Goal: Use online tool/utility: Utilize a website feature to perform a specific function

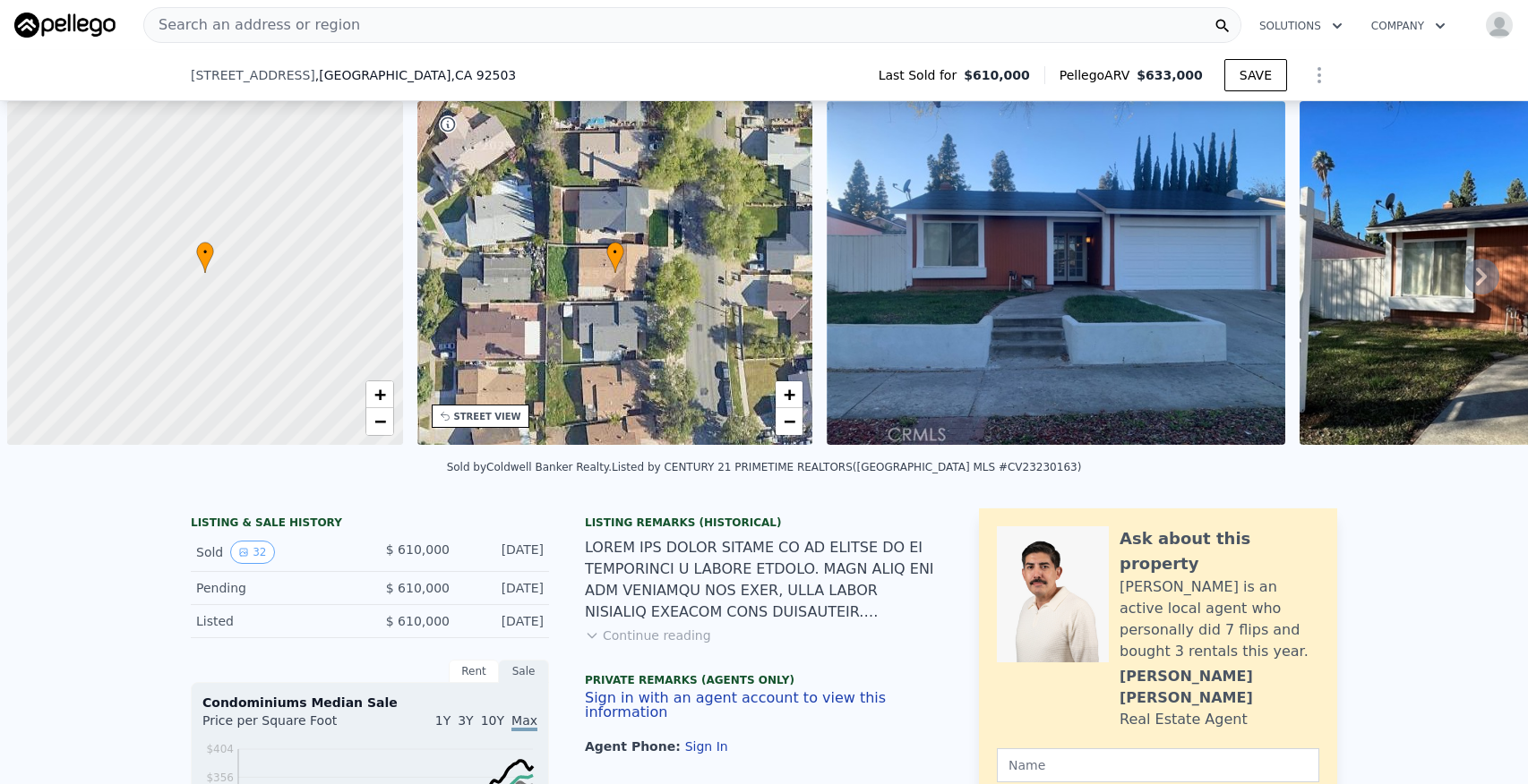
scroll to position [0, 7]
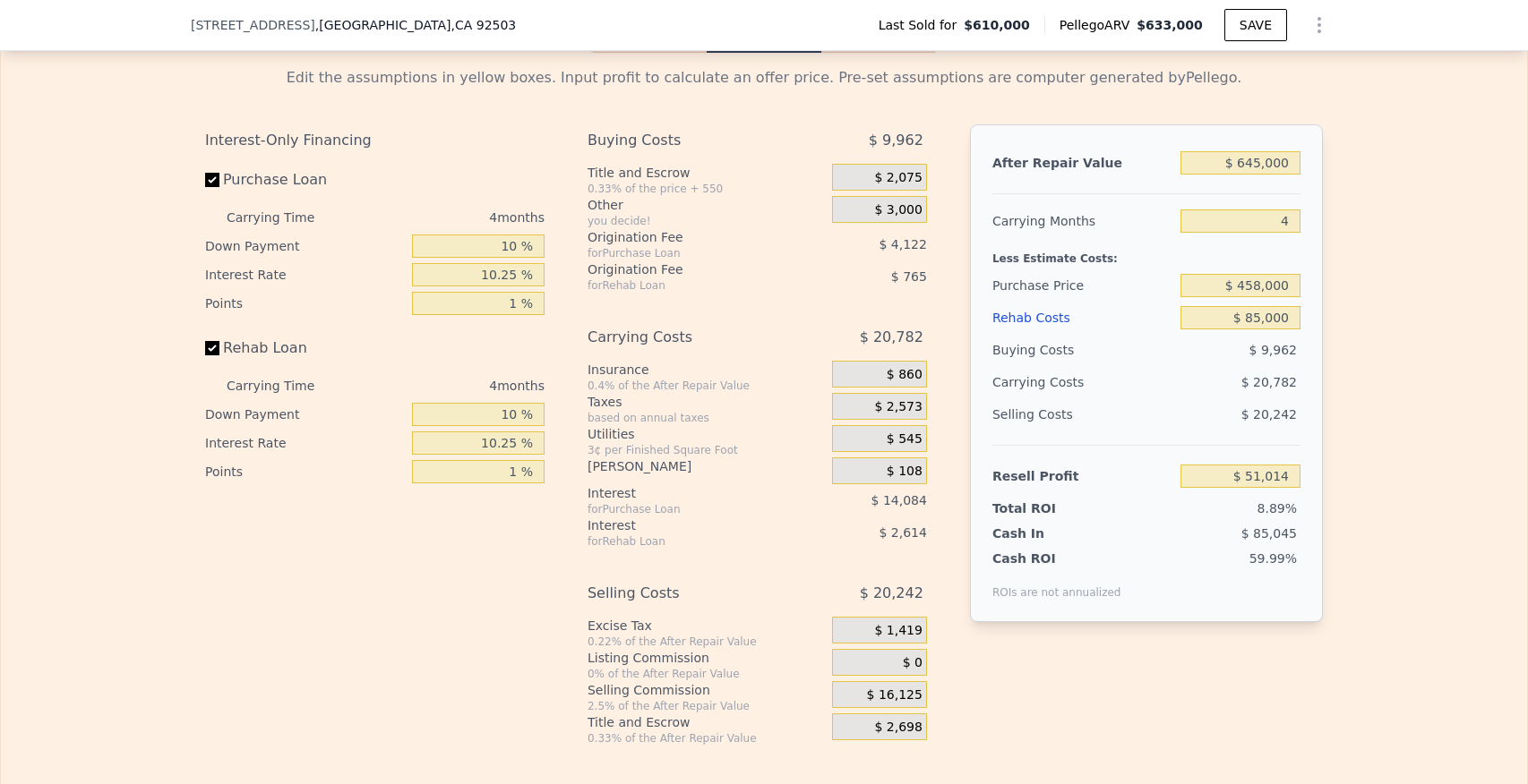
type input "$ 633,000"
type input "5"
type input "$ 0"
type input "-$ 54,529"
drag, startPoint x: 1250, startPoint y: 135, endPoint x: 1297, endPoint y: 138, distance: 47.1
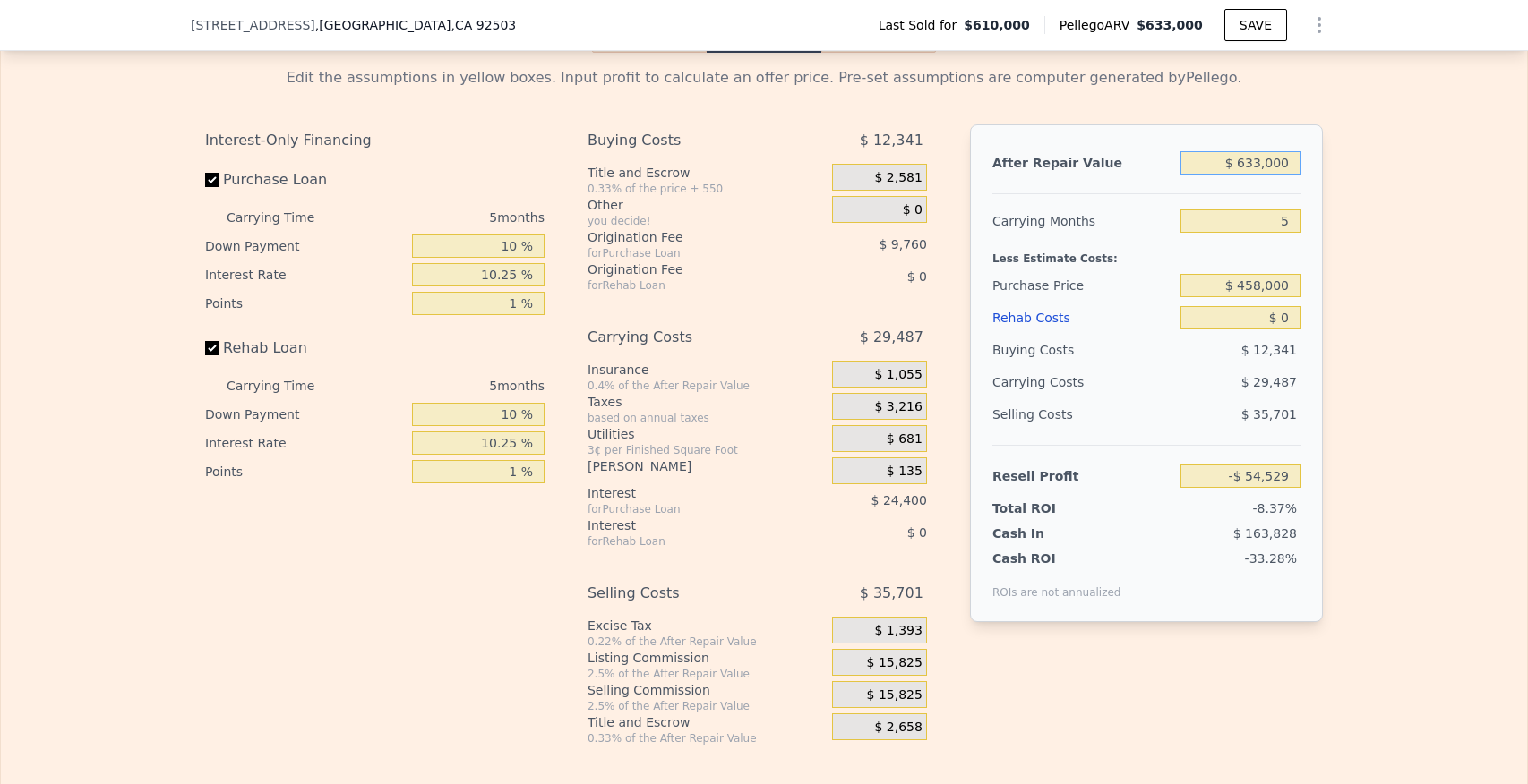
click at [1297, 151] on input "$ 633,000" at bounding box center [1241, 163] width 120 height 23
type input "$ 64"
type input "-$ 651,263"
type input "$ 645"
type input "-$ 650,714"
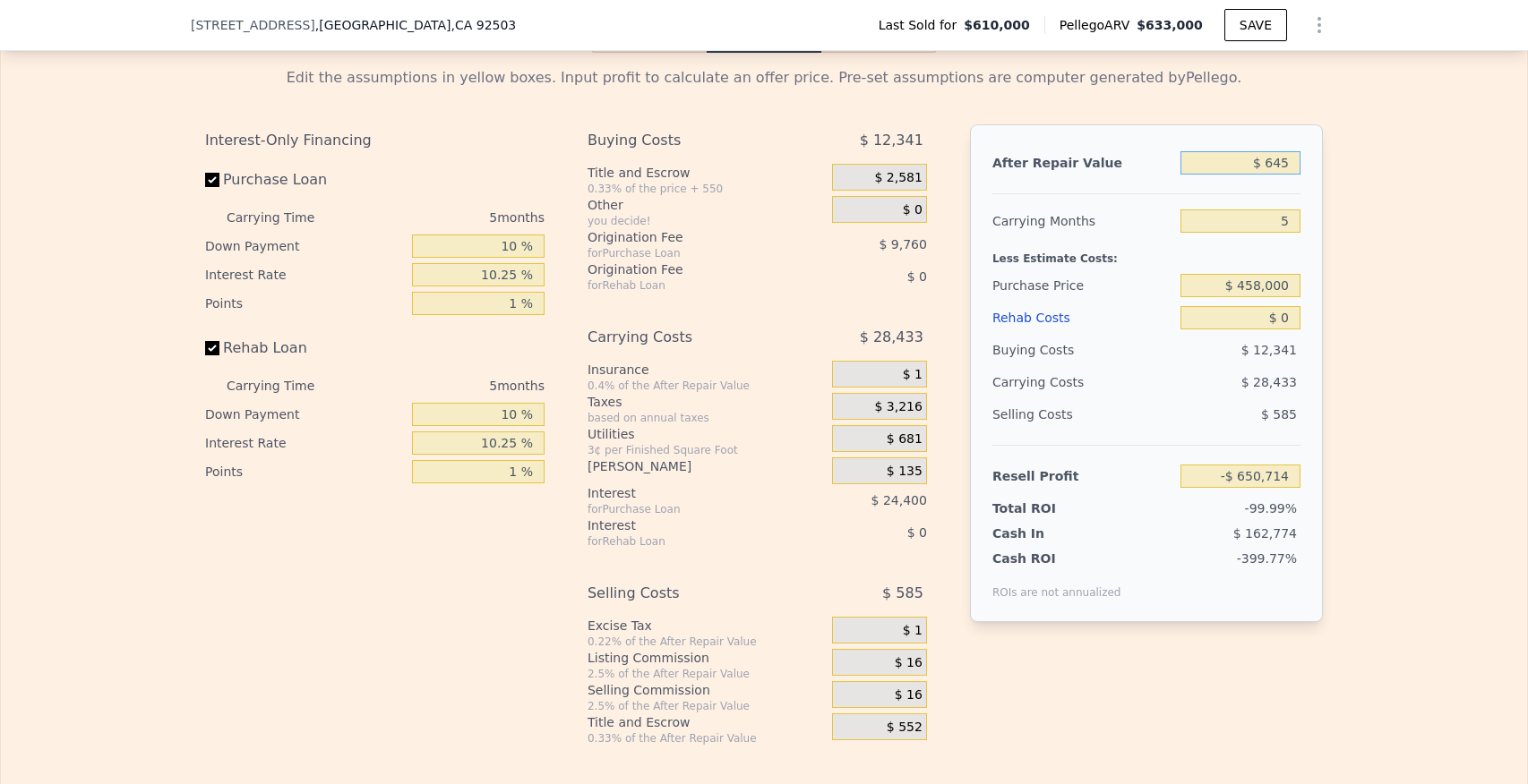
type input "$ 6,450"
type input "-$ 645,241"
type input "$ 64,500"
type input "-$ 590,514"
type input "$ 645,000"
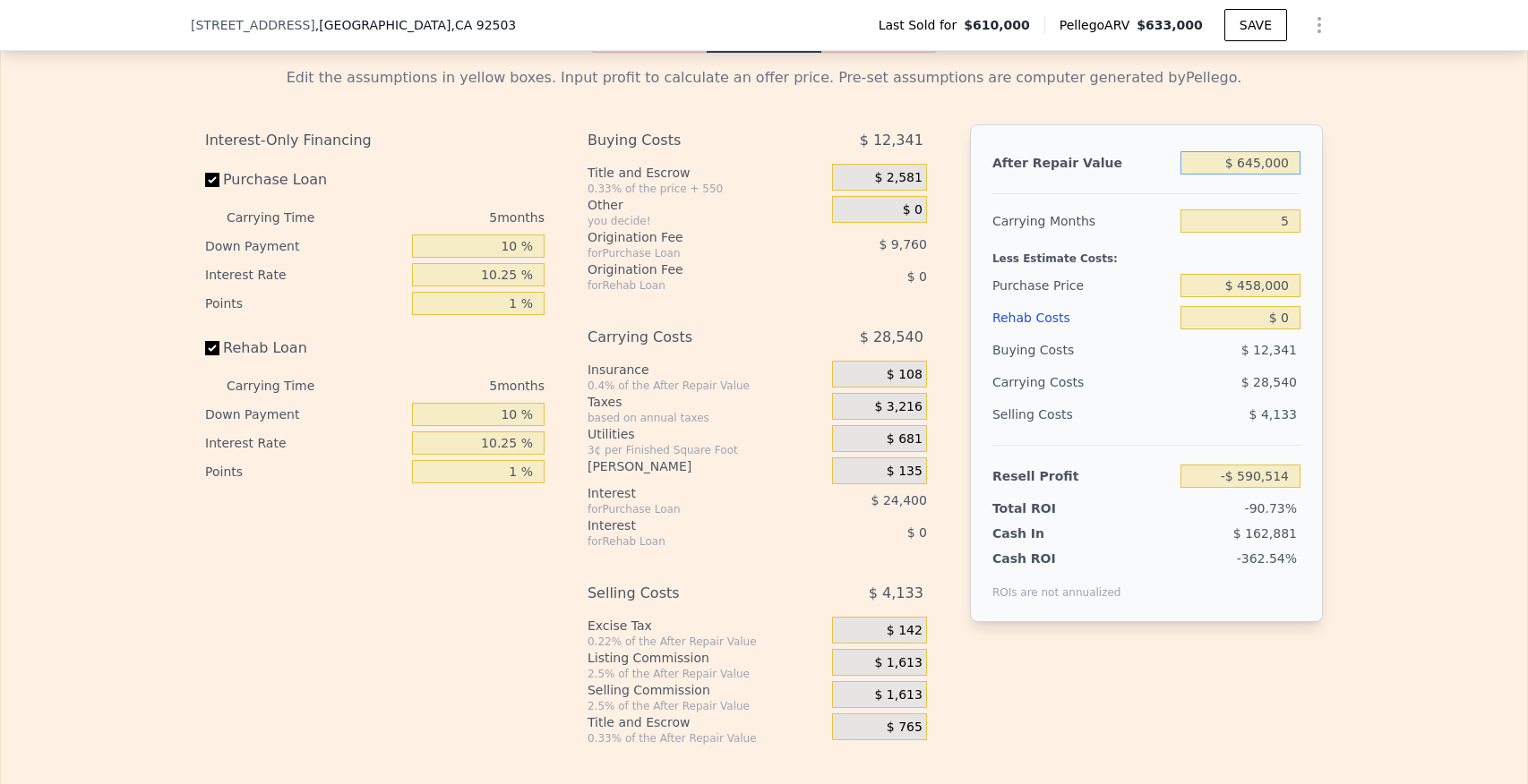
type input "-$ 43,215"
type input "$ 645,000"
drag, startPoint x: 1280, startPoint y: 191, endPoint x: 1313, endPoint y: 195, distance: 33.2
click at [1313, 195] on div "After Repair Value $ 645,000 Carrying Months 5 Less Estimate Costs: Purchase Pr…" at bounding box center [1146, 373] width 353 height 498
type input "4"
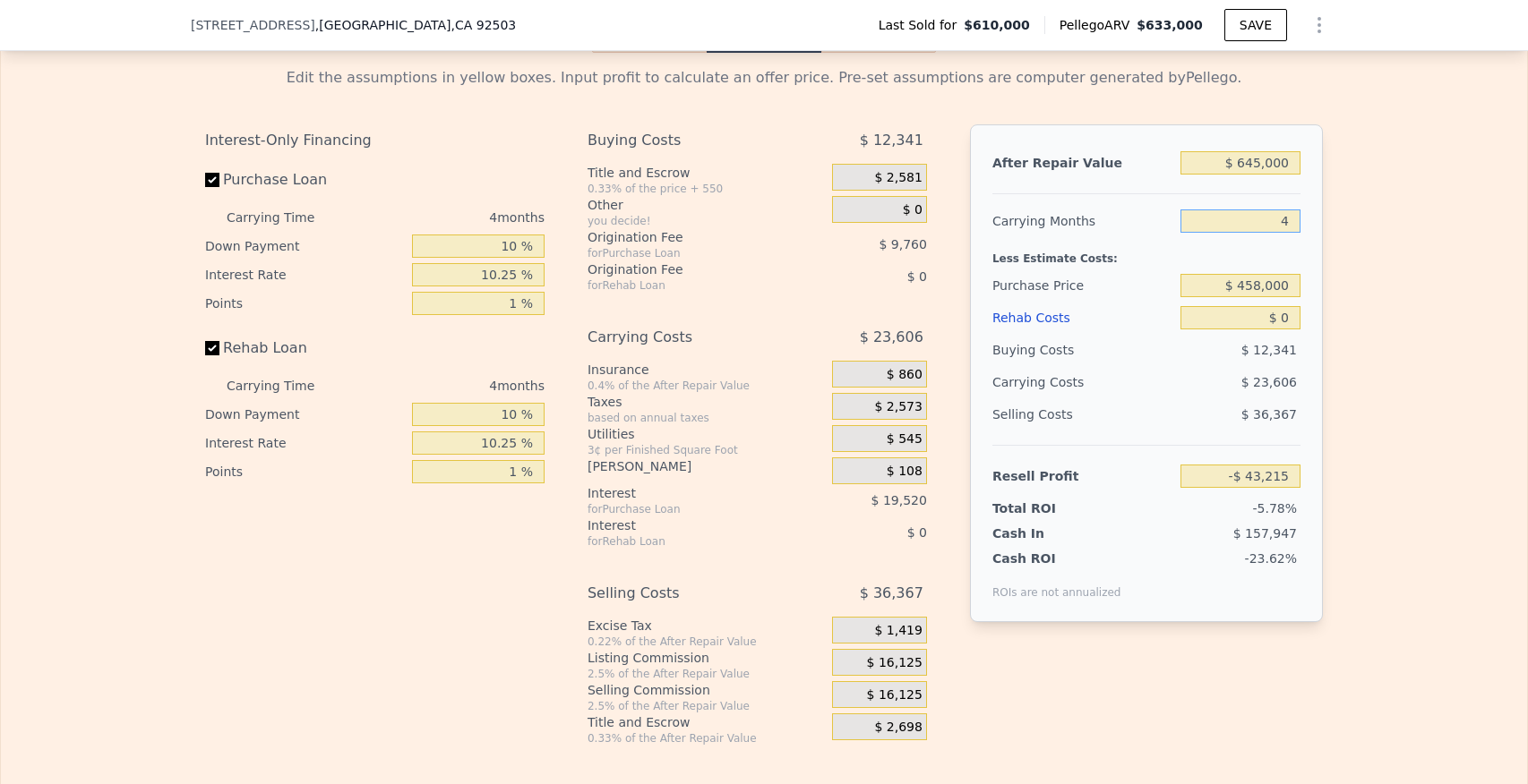
type input "-$ 37,314"
type input "4"
click at [1260, 274] on input "$ 458,000" at bounding box center [1241, 285] width 120 height 23
type input "$ 453,000"
type input "$ 127,745"
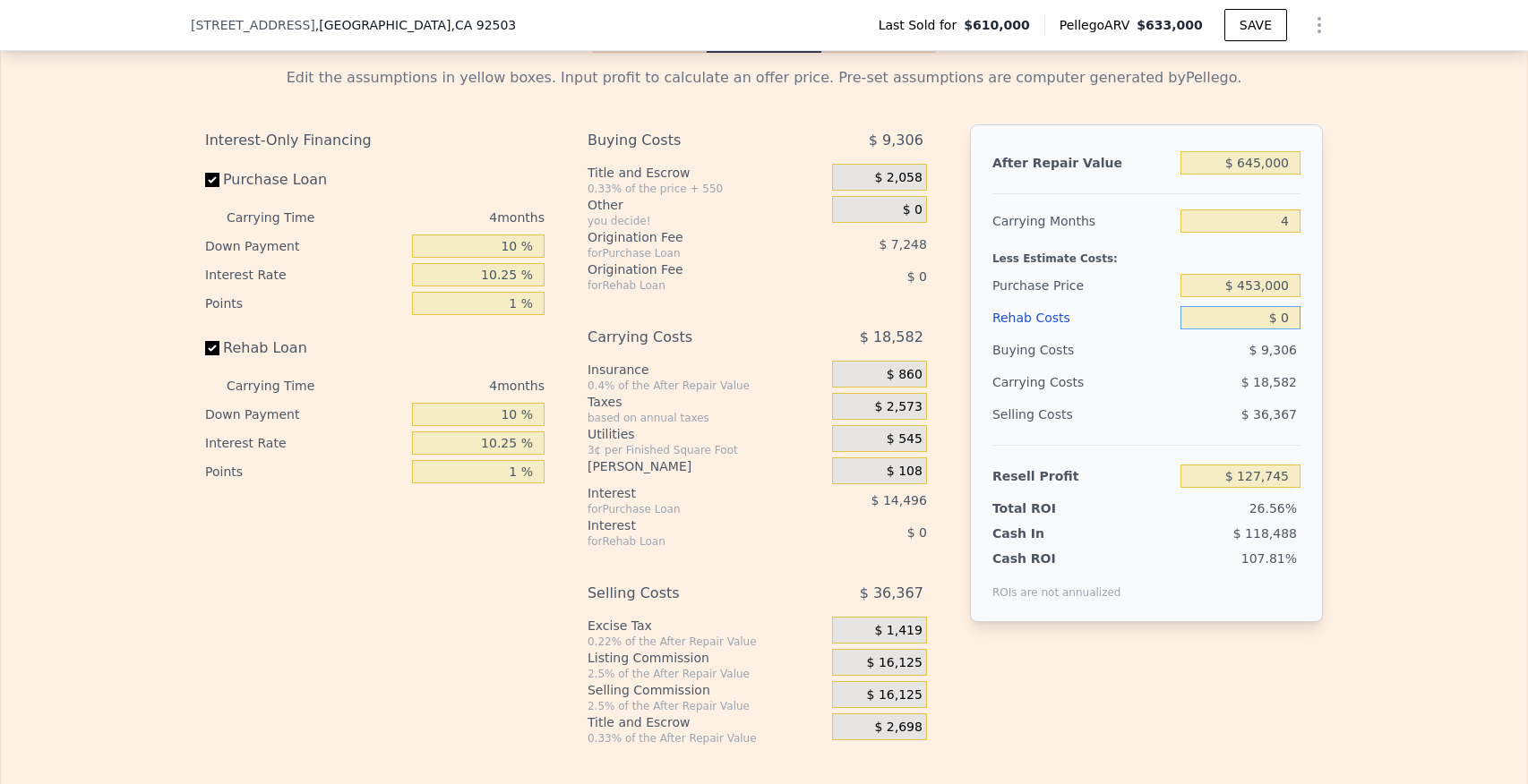
click at [1282, 307] on input "$ 0" at bounding box center [1241, 318] width 120 height 23
type input "$ 87"
type input "$ 127,653"
type input "$ 870"
type input "$ 126,833"
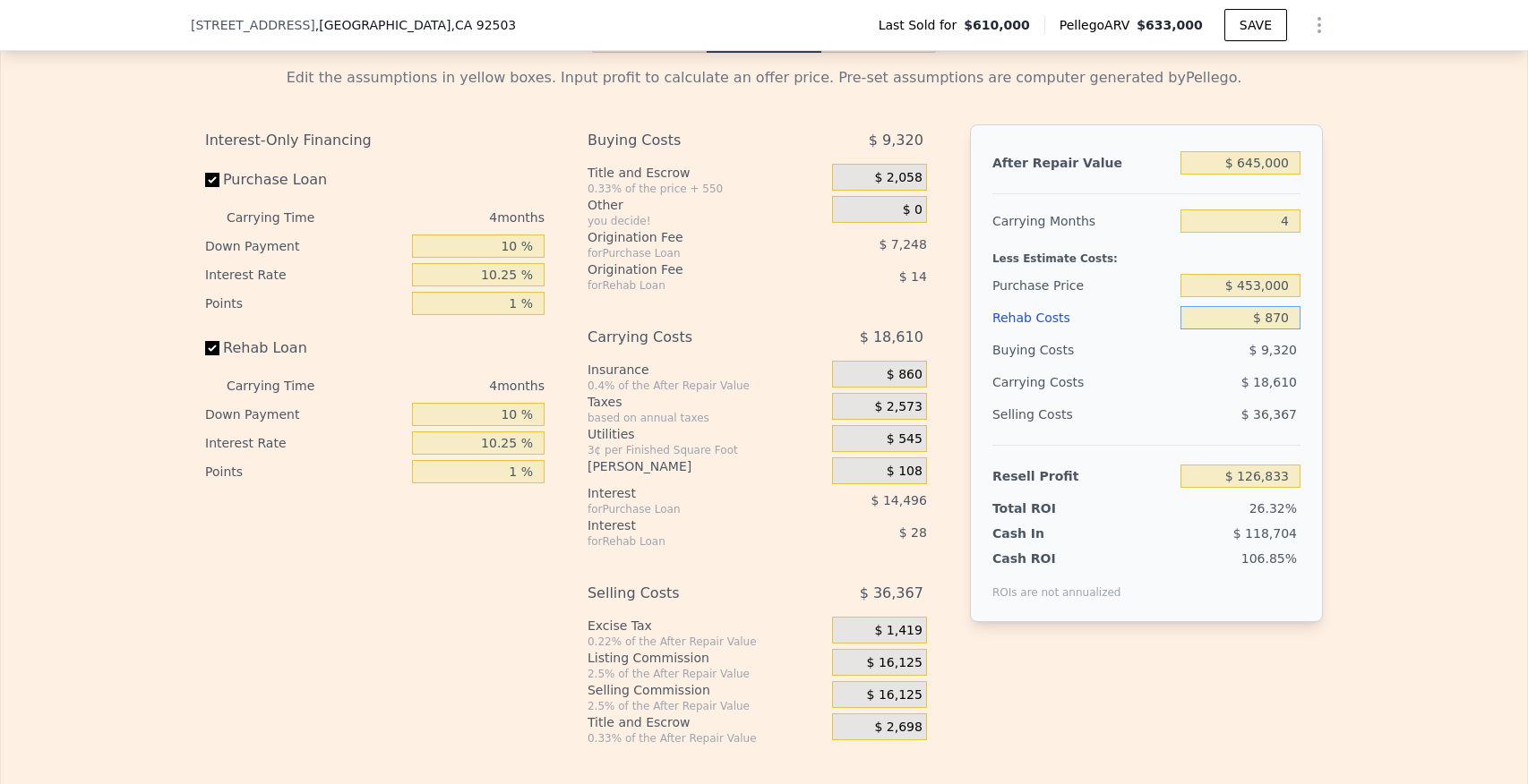
type input "$ 8,700"
type input "$ 118,626"
type input "$ 87,000"
type input "$ 36,569"
type input "$ 87,000"
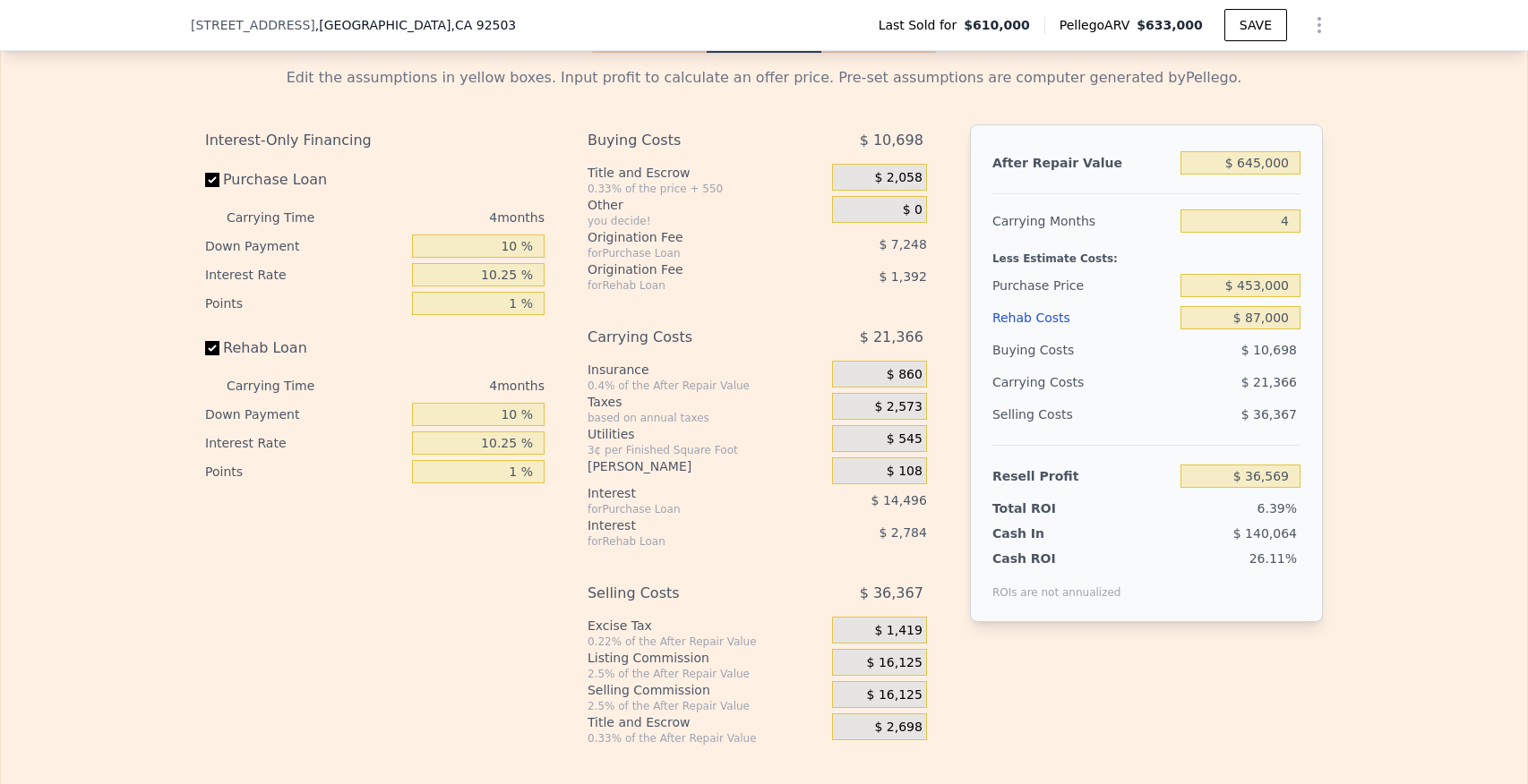
click at [856, 649] on div "$ 16,125" at bounding box center [880, 663] width 95 height 27
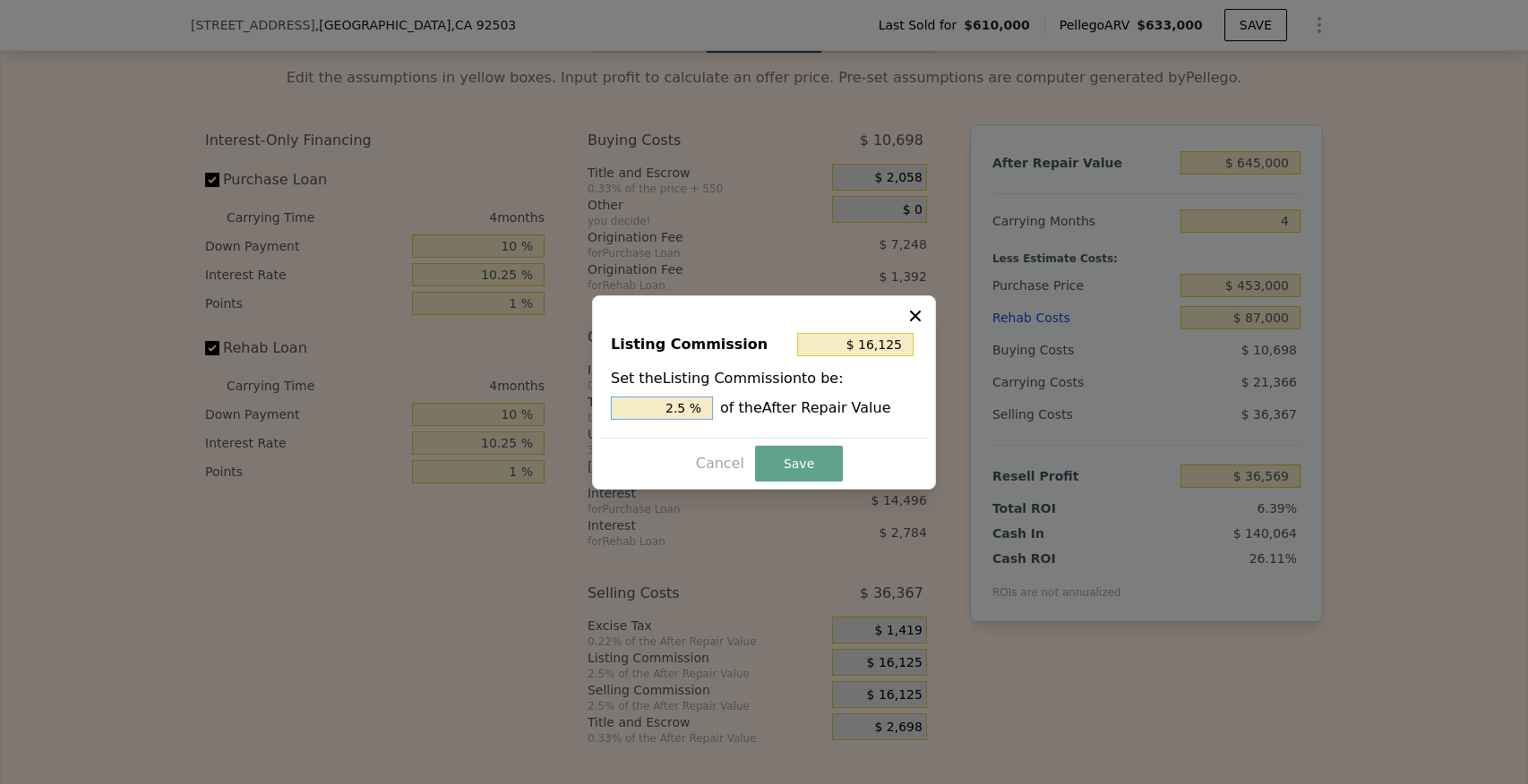
drag, startPoint x: 655, startPoint y: 407, endPoint x: 757, endPoint y: 408, distance: 102.0
click at [757, 408] on div "2.5 % of the After Repair Value" at bounding box center [764, 408] width 307 height 23
type input "$ 0"
type input "0 %"
click at [795, 466] on button "Save" at bounding box center [799, 464] width 87 height 36
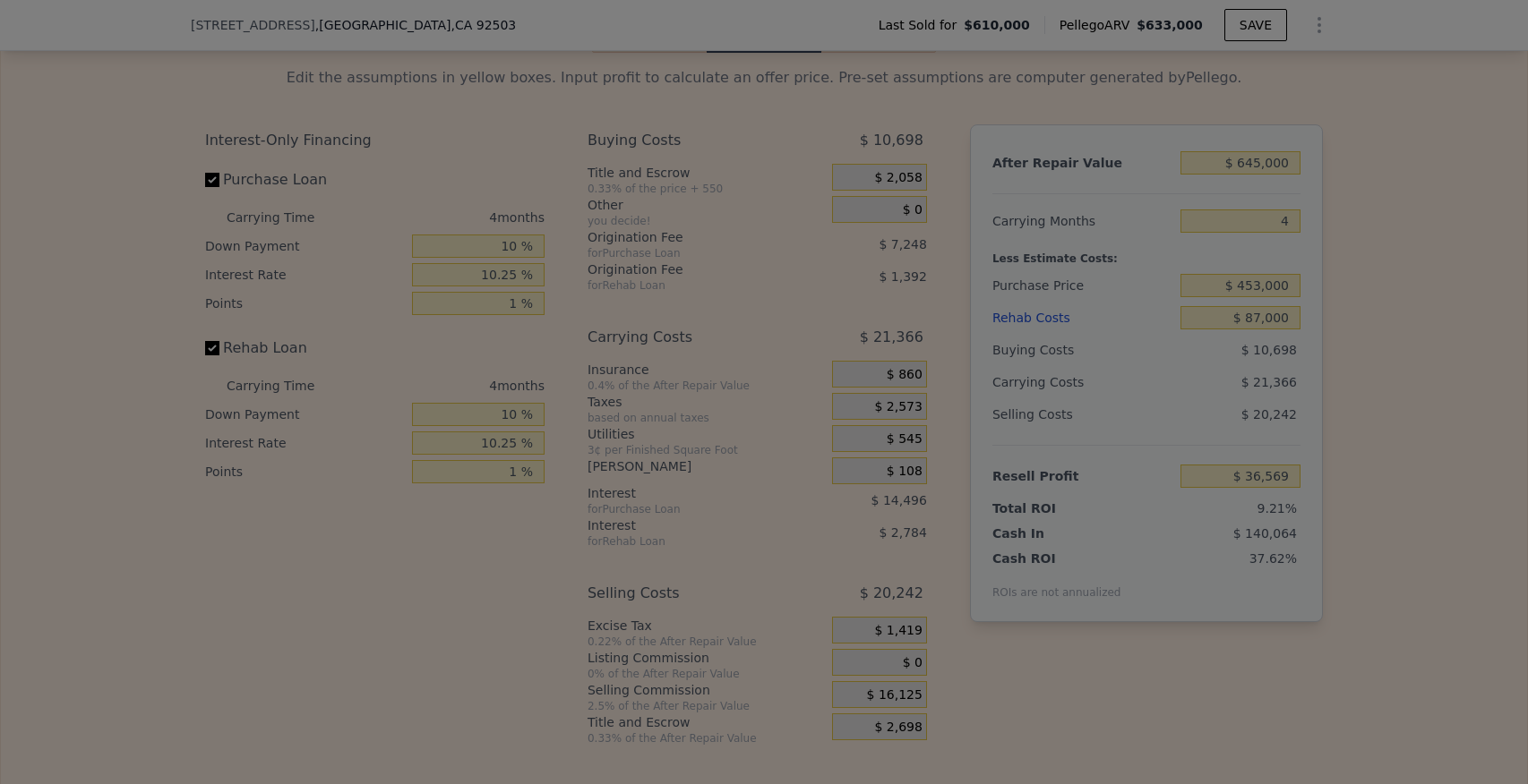
type input "$ 52,694"
